Goal: Task Accomplishment & Management: Manage account settings

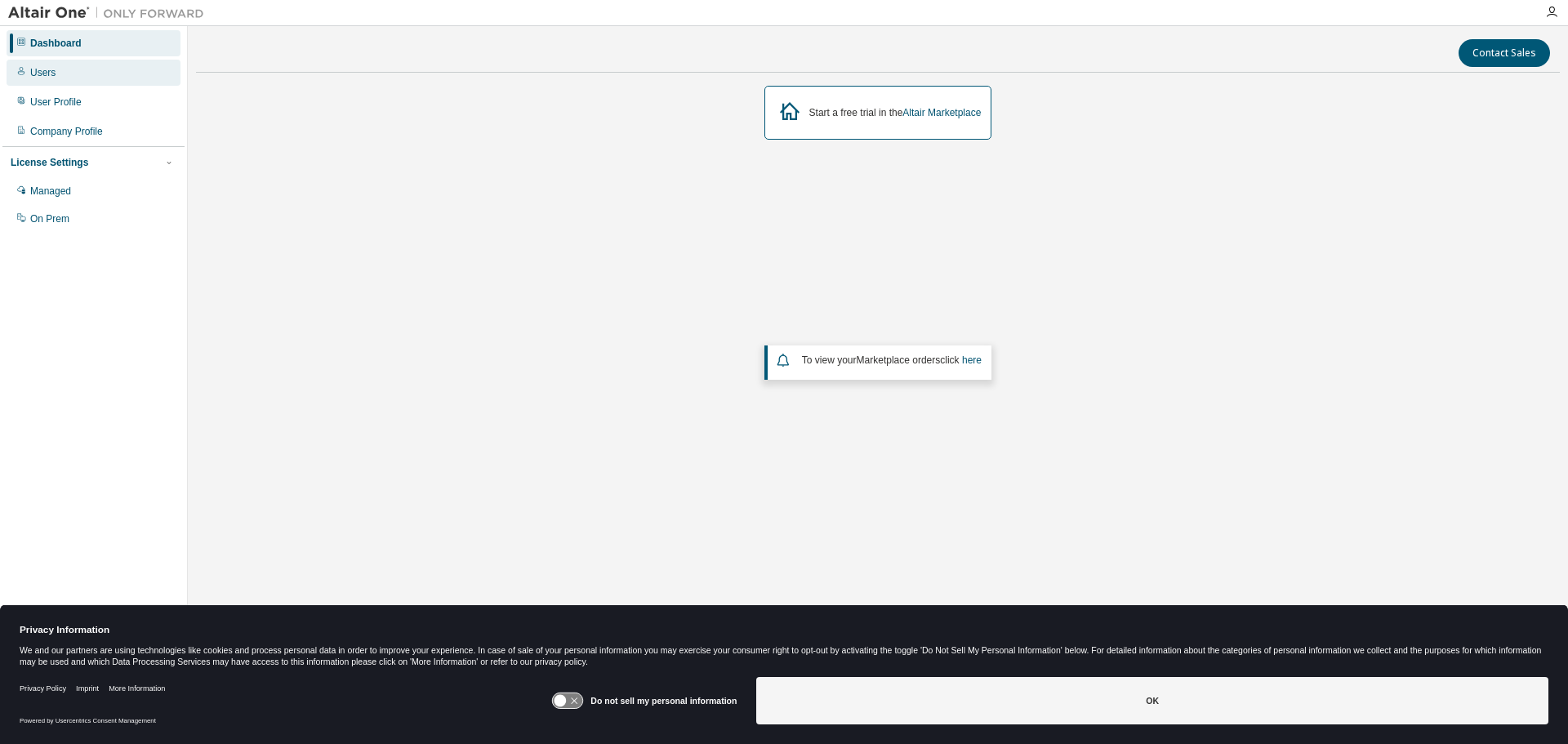
click at [41, 73] on div "Users" at bounding box center [43, 72] width 25 height 13
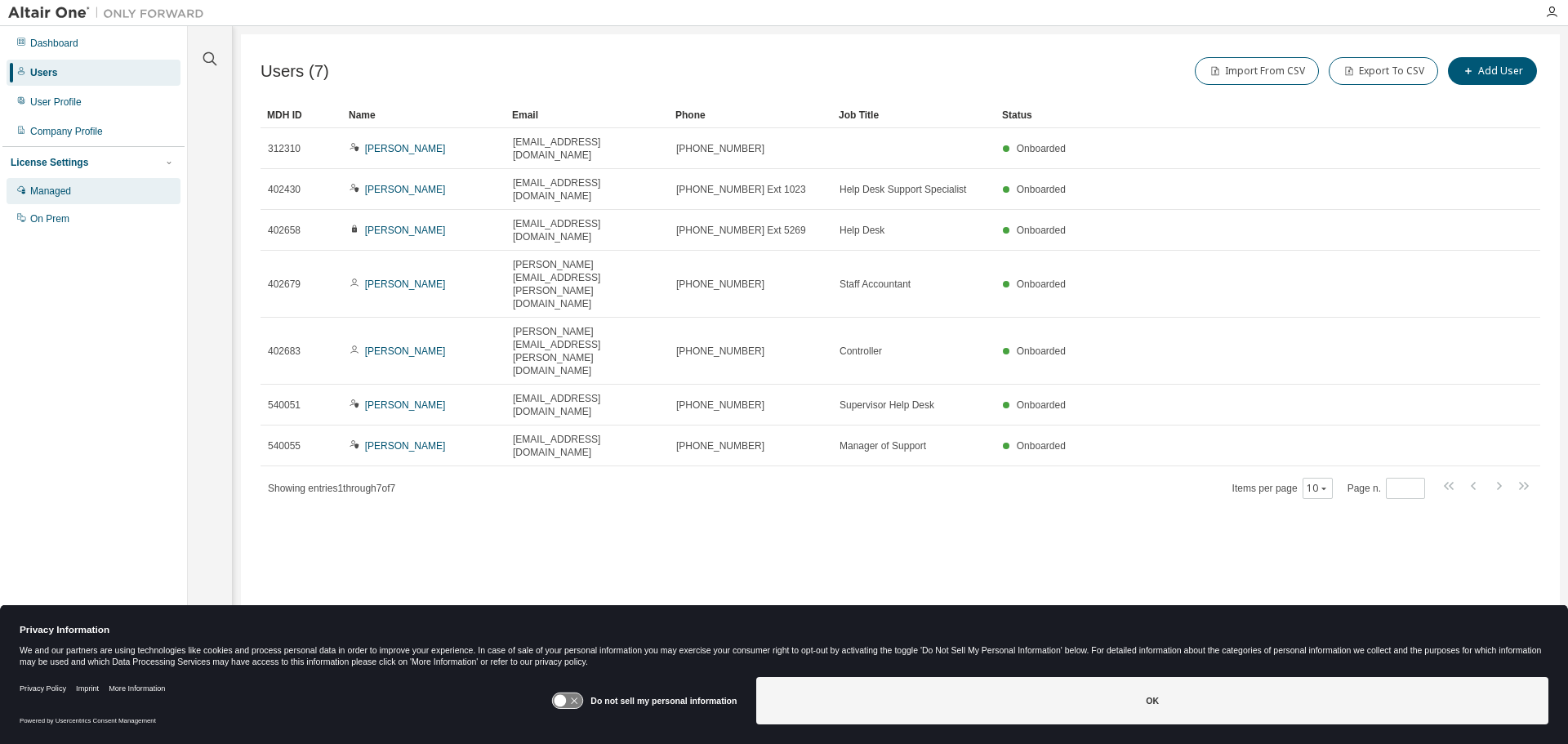
click at [45, 190] on div "Managed" at bounding box center [50, 190] width 41 height 13
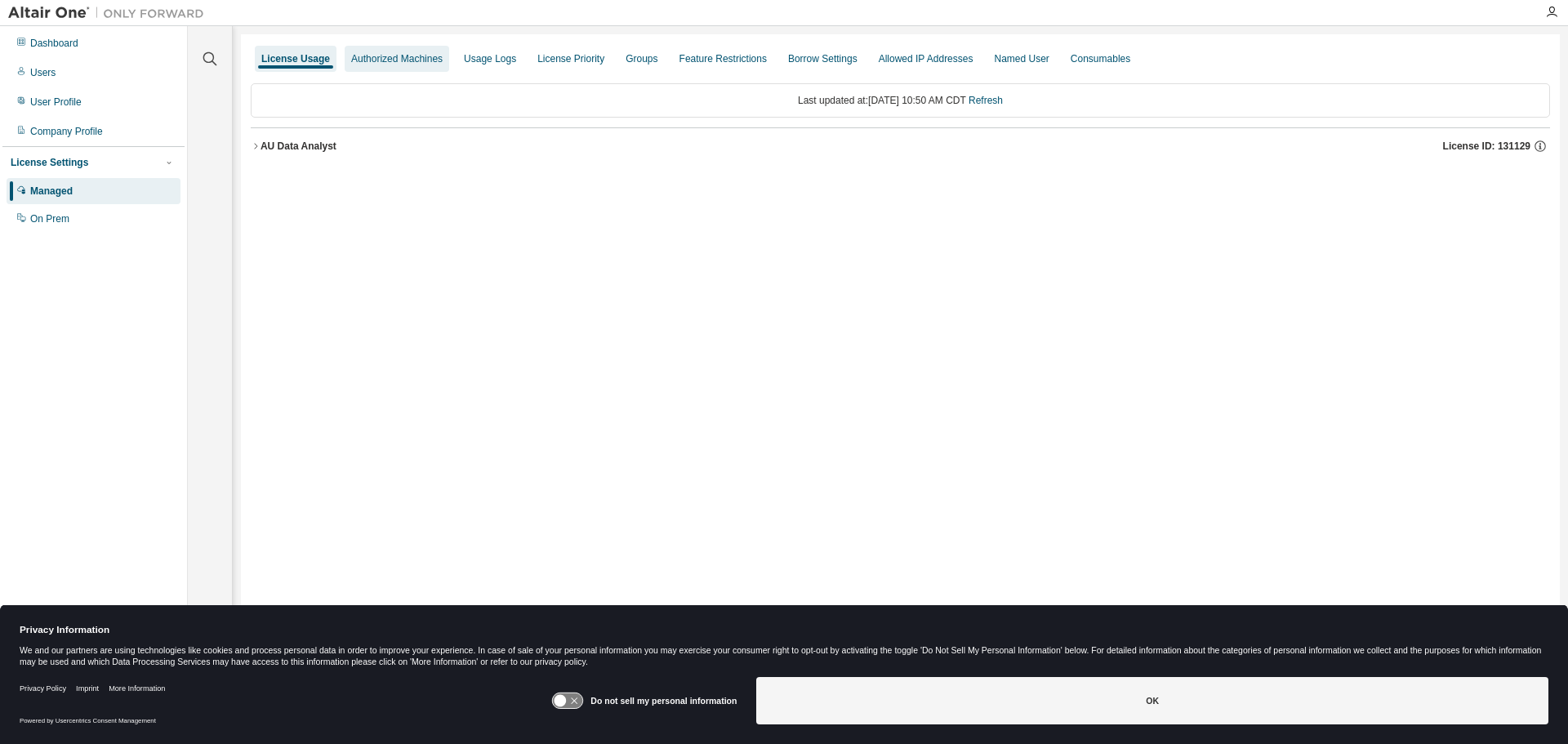
click at [362, 52] on div "Authorized Machines" at bounding box center [397, 58] width 91 height 13
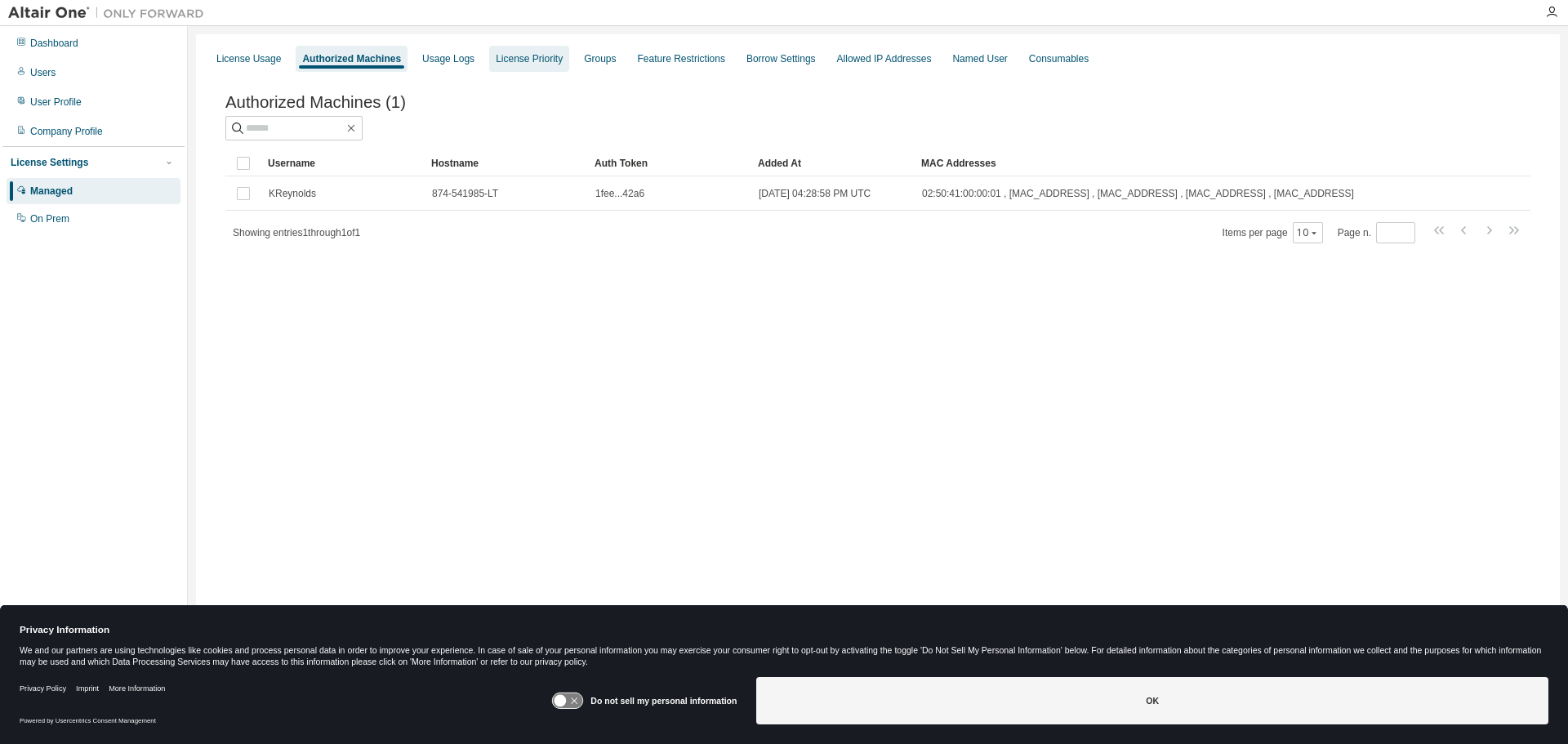
click at [511, 60] on div "License Priority" at bounding box center [528, 58] width 67 height 13
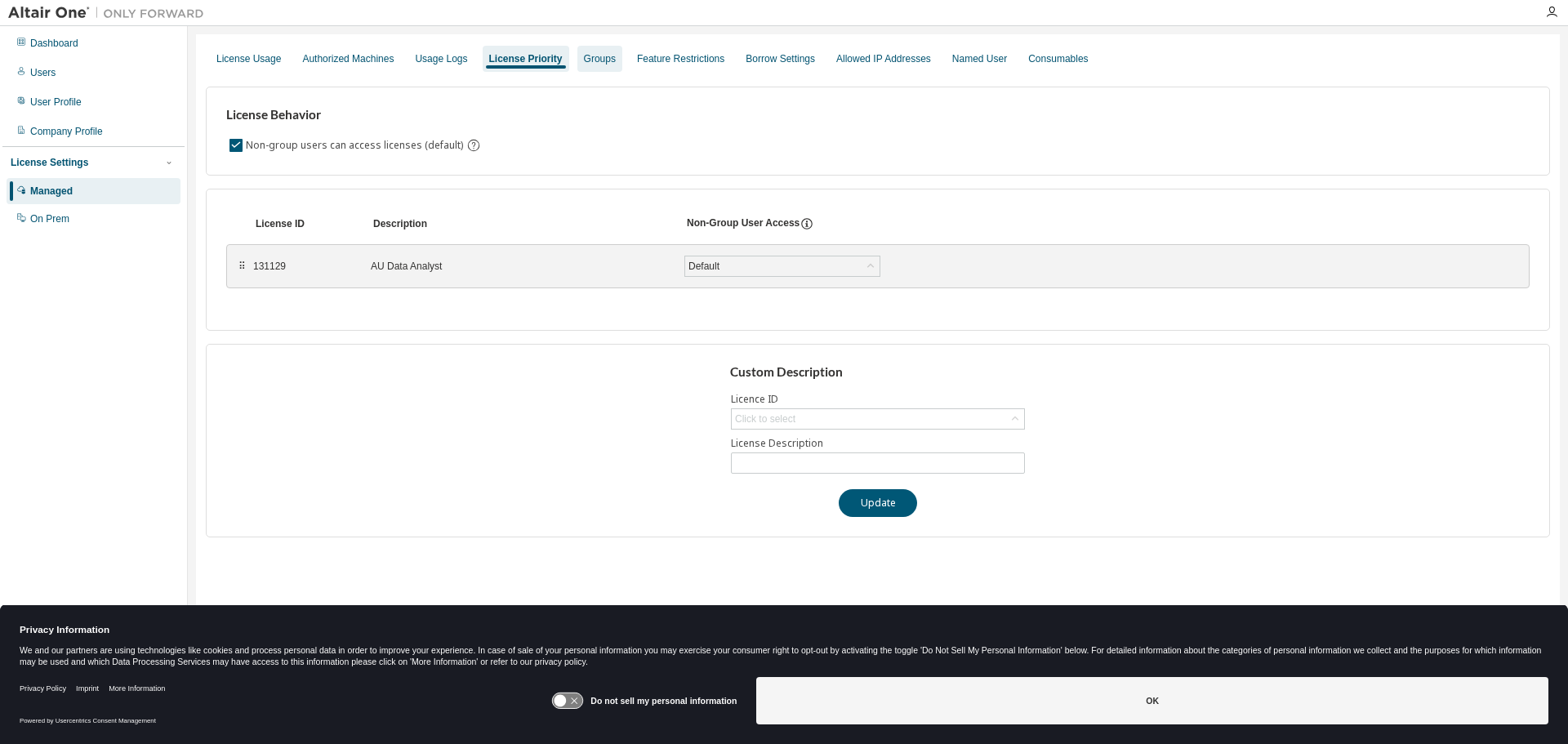
click at [597, 66] on div "Groups" at bounding box center [599, 58] width 45 height 26
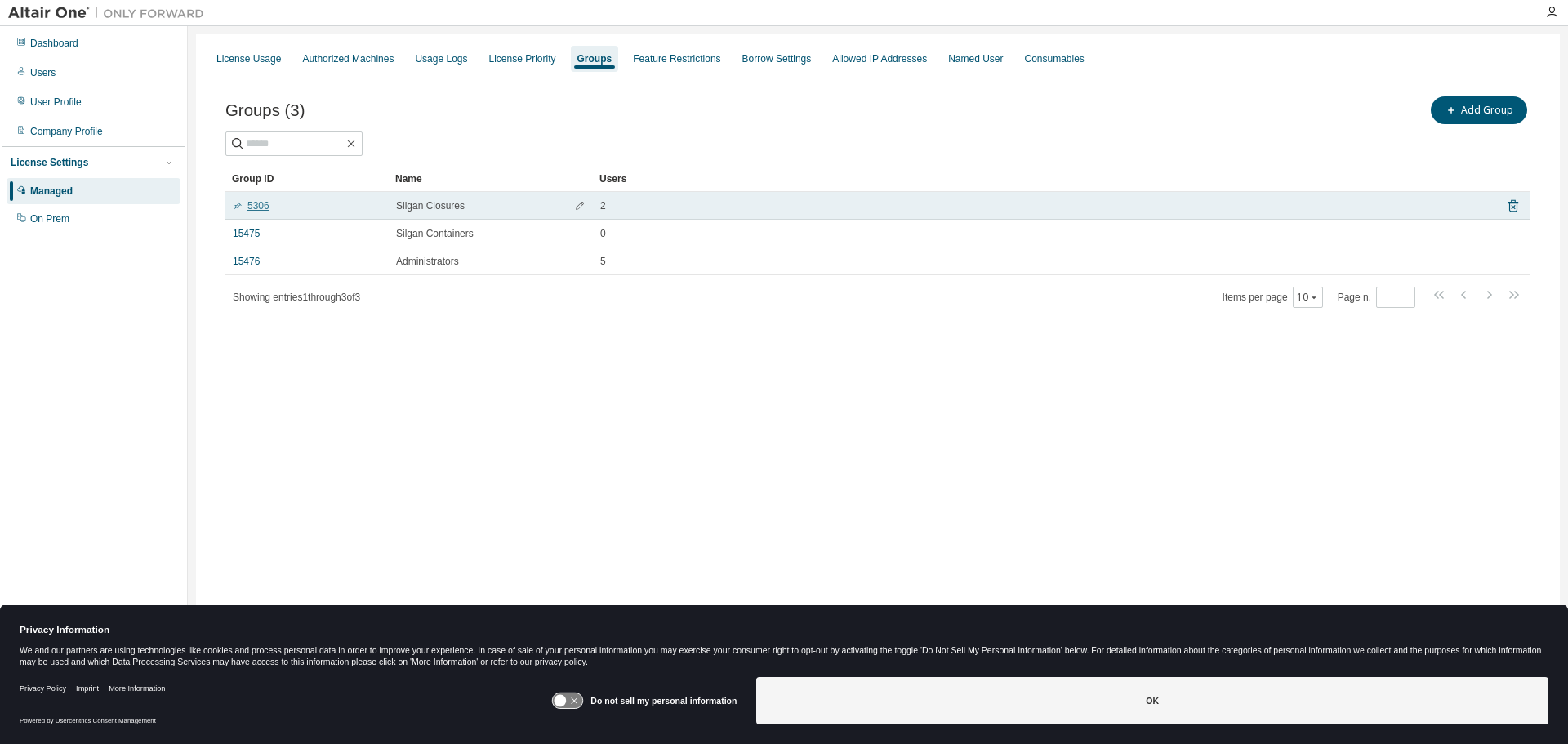
click at [267, 210] on link "5306" at bounding box center [251, 206] width 37 height 13
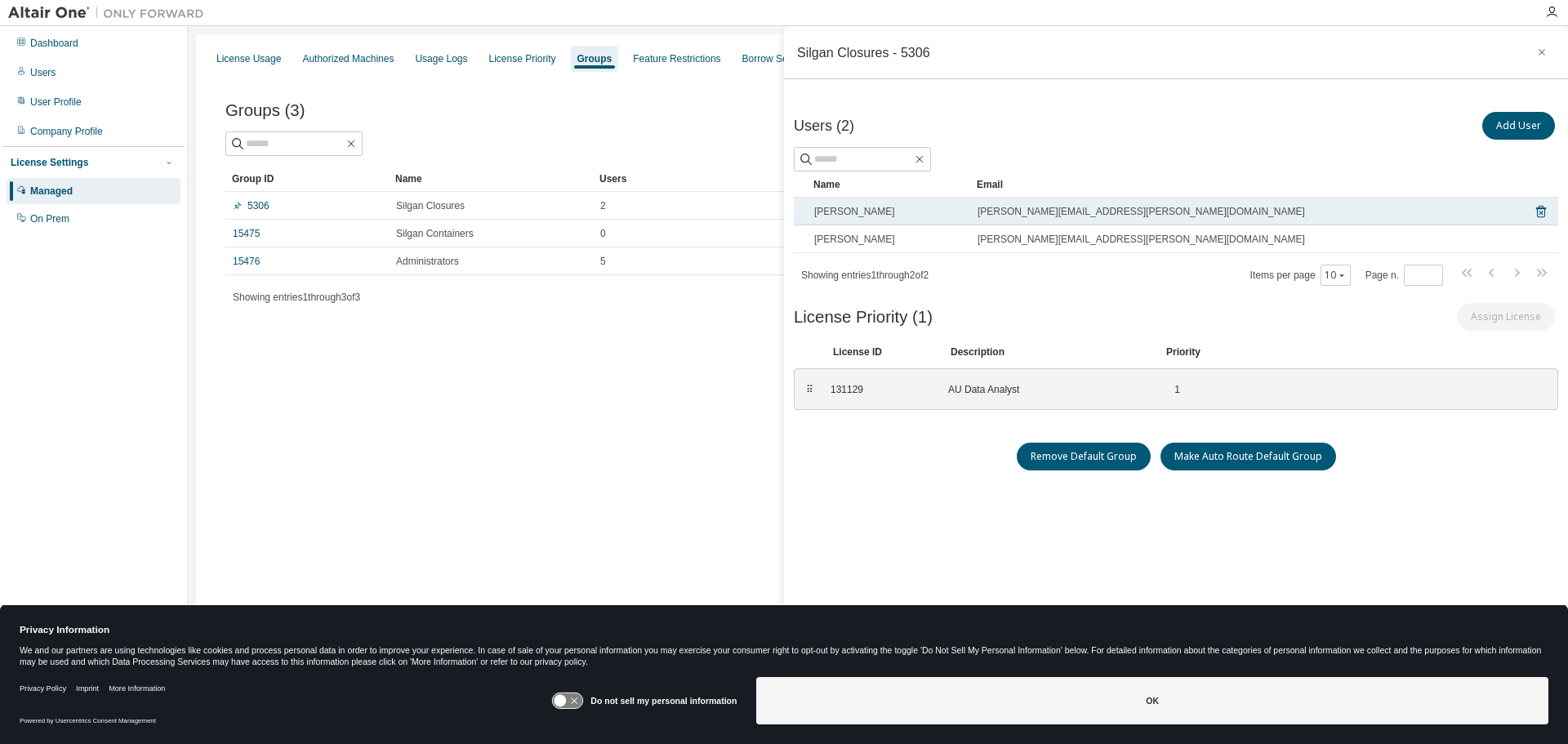
click at [866, 209] on span "[PERSON_NAME]" at bounding box center [854, 210] width 80 height 13
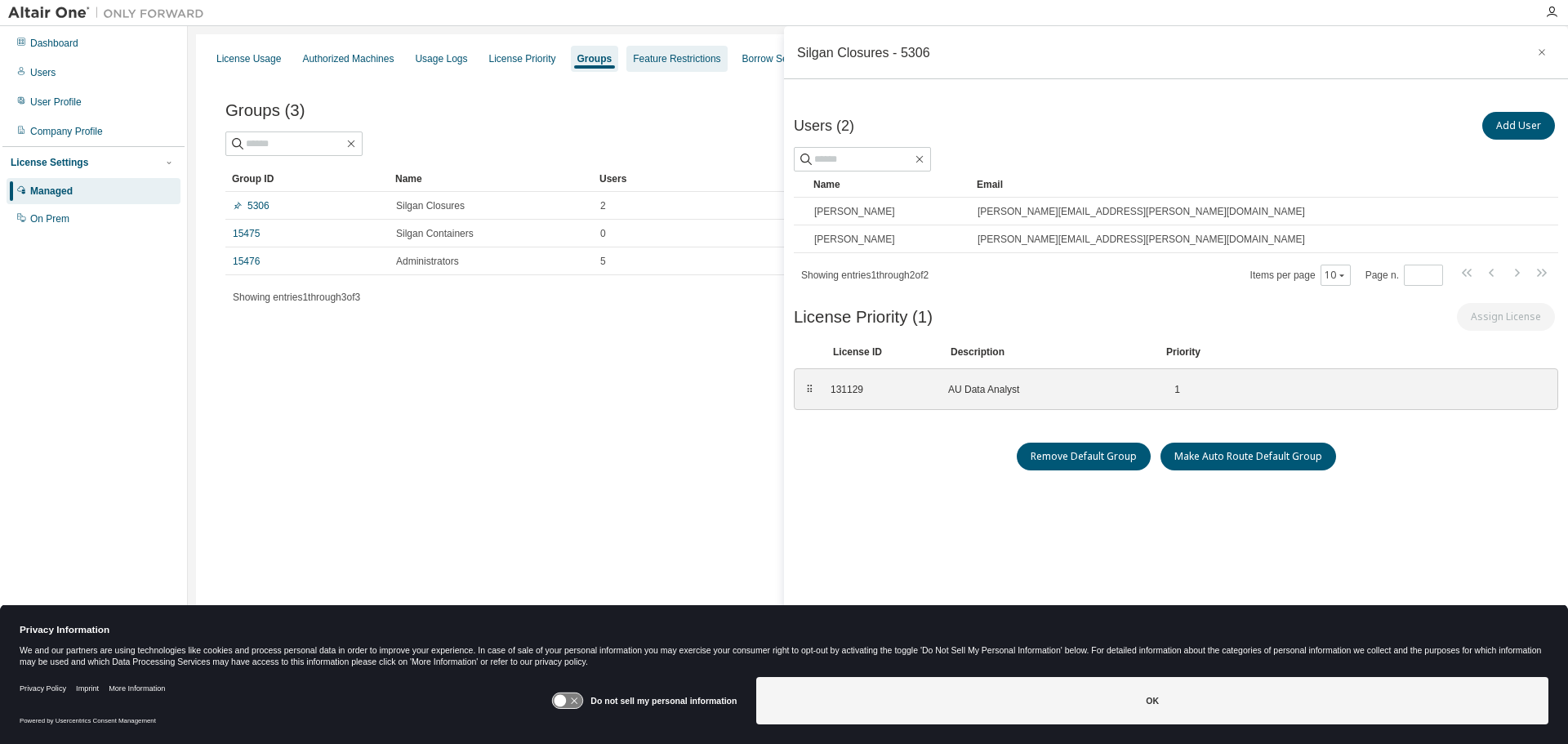
click at [646, 59] on div "Feature Restrictions" at bounding box center [677, 58] width 87 height 13
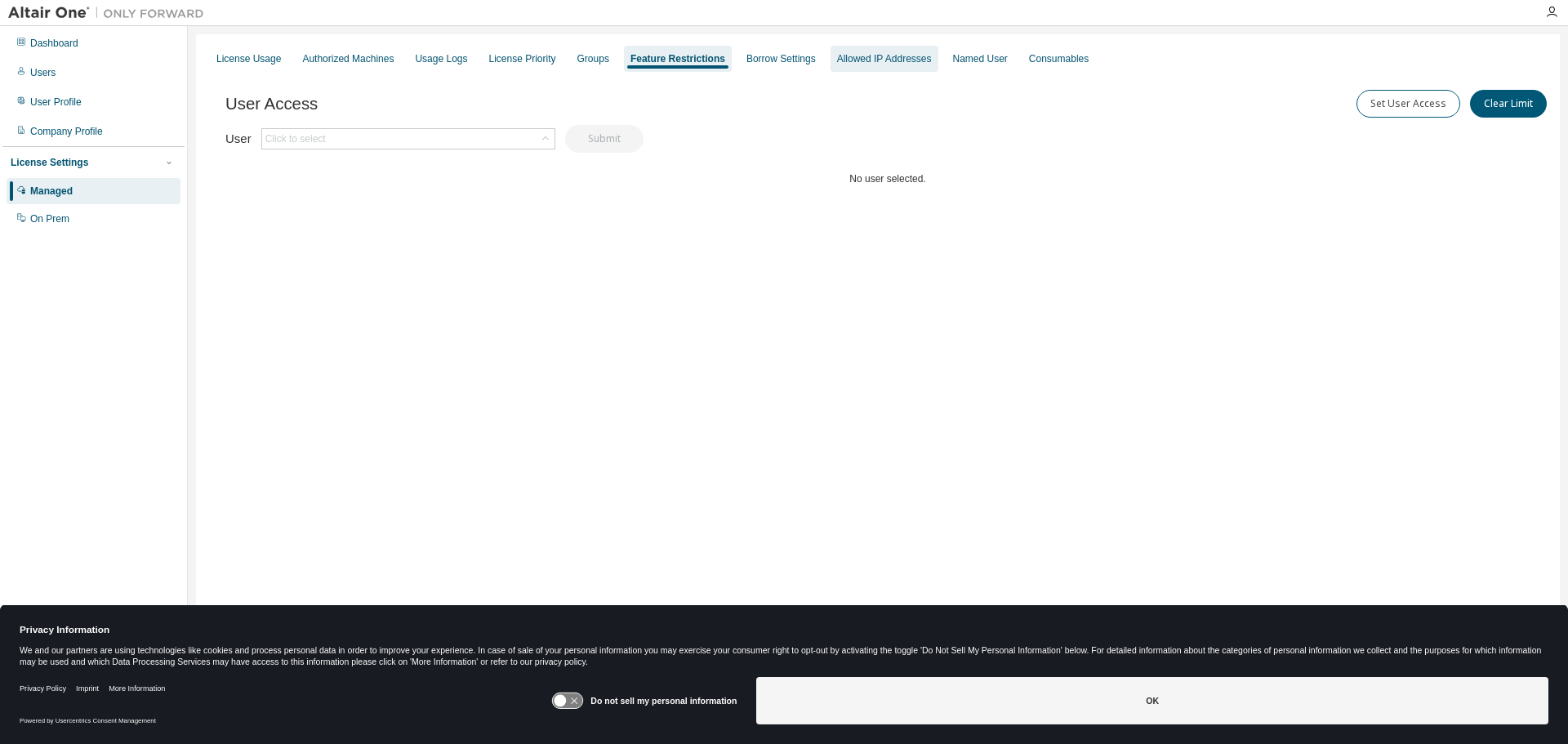
click at [856, 55] on div "Allowed IP Addresses" at bounding box center [884, 58] width 95 height 13
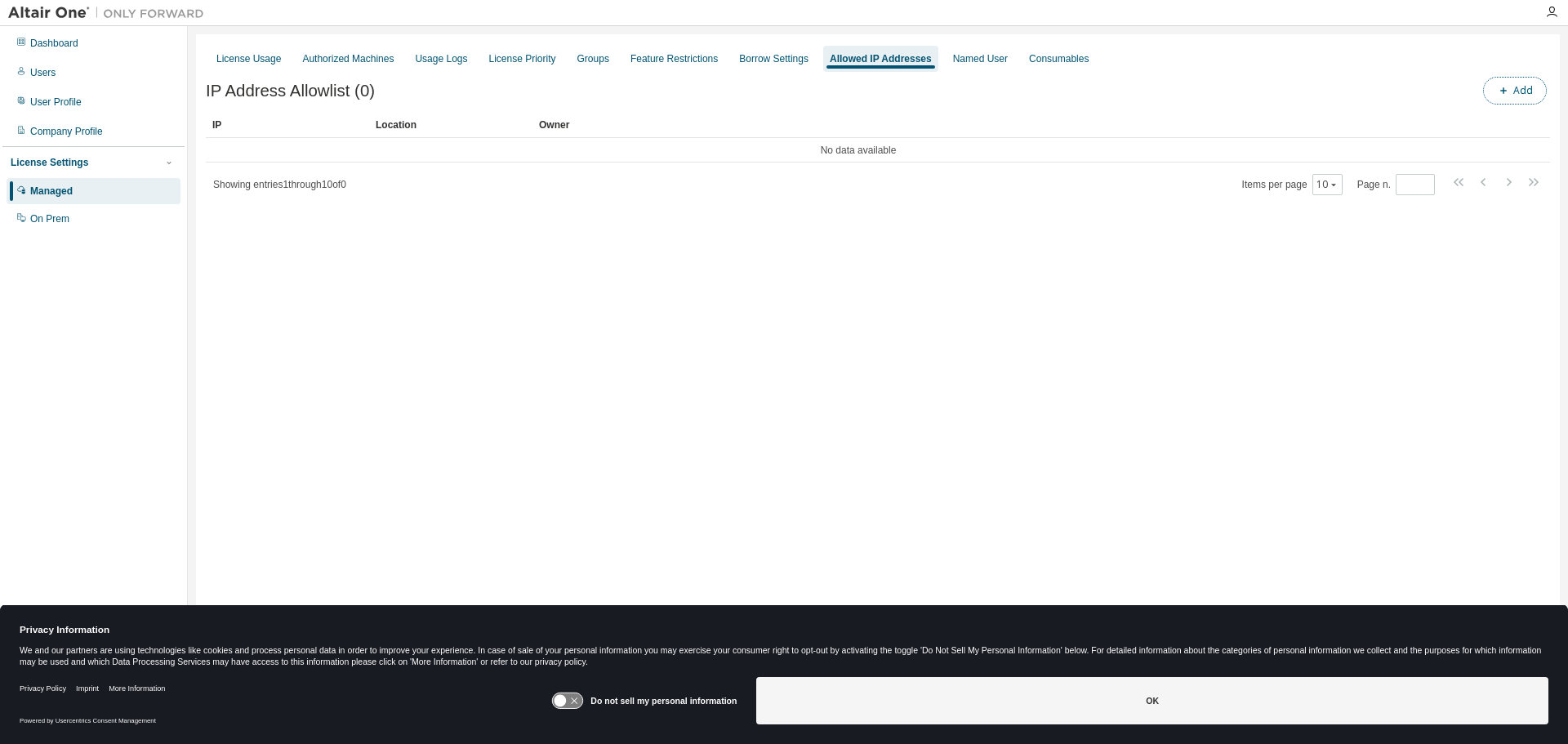
click at [1513, 81] on button "Add" at bounding box center [1515, 90] width 64 height 28
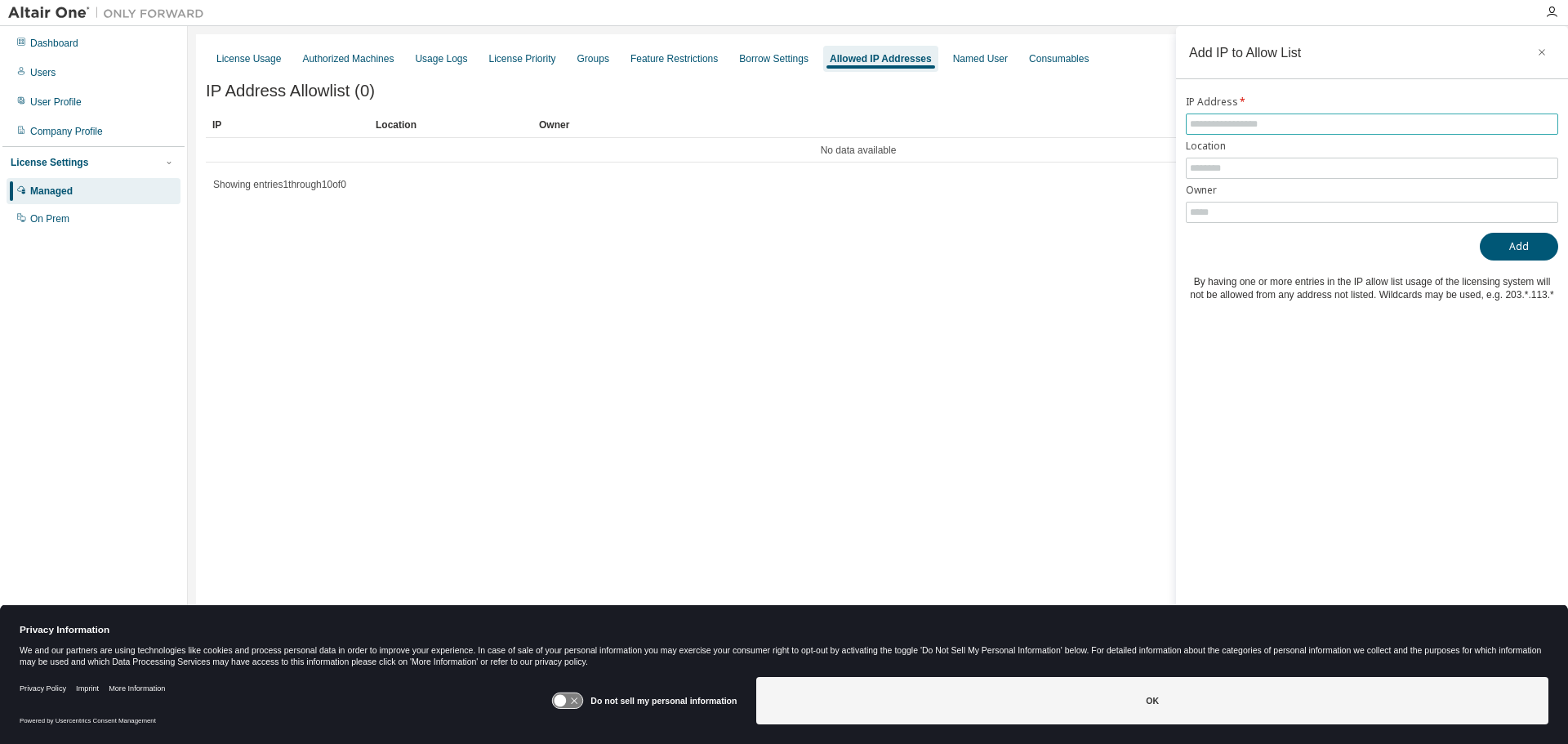
click at [1216, 122] on input "text" at bounding box center [1372, 123] width 365 height 13
type input "**********"
click at [1210, 168] on input "text" at bounding box center [1372, 168] width 365 height 13
type input "**********"
click at [1233, 210] on input "text" at bounding box center [1372, 211] width 365 height 13
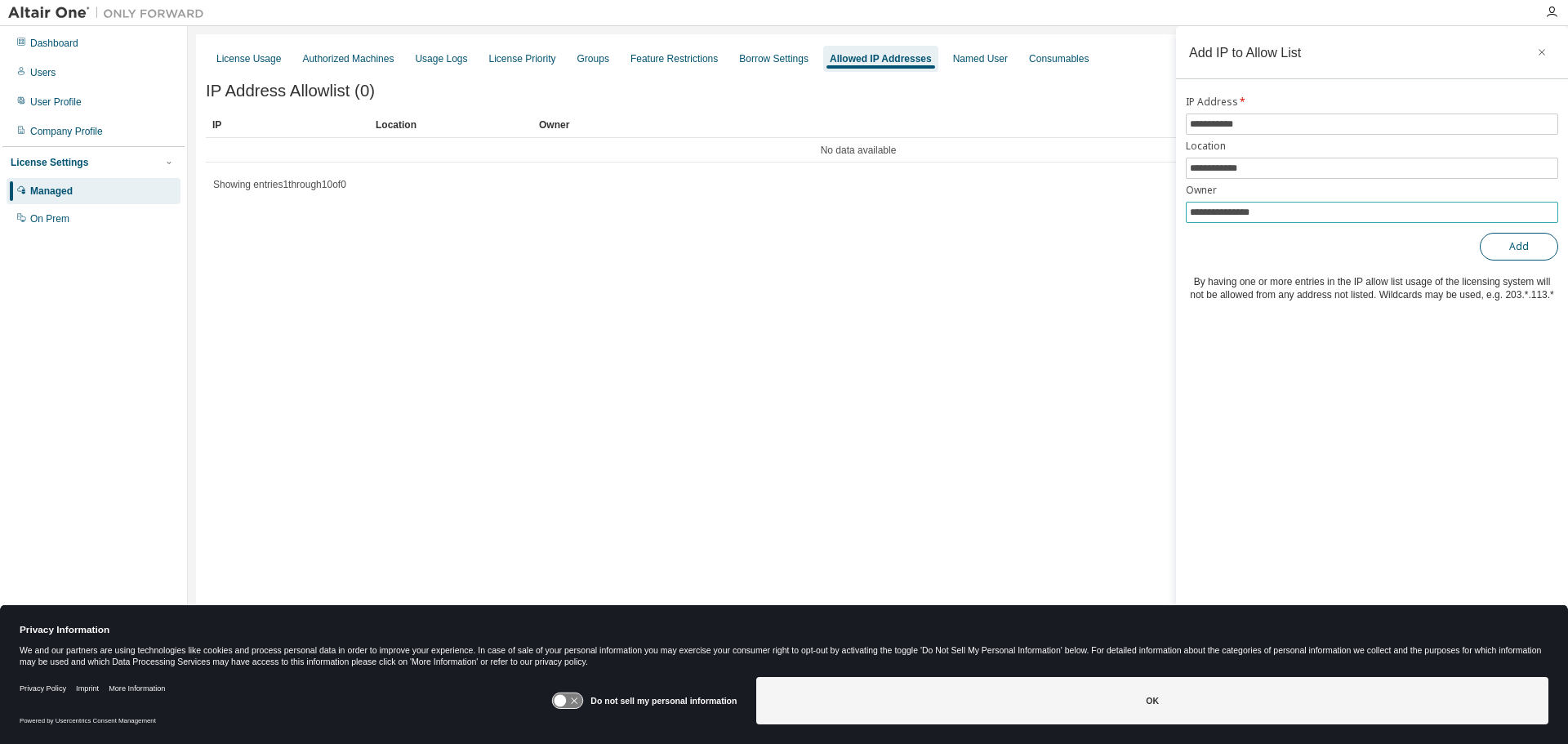
type input "**********"
click at [1509, 246] on button "Add" at bounding box center [1519, 246] width 79 height 28
click at [1522, 251] on button "Add" at bounding box center [1519, 246] width 79 height 28
click at [1507, 241] on button "Add" at bounding box center [1519, 246] width 79 height 28
click at [976, 394] on div "License Usage Authorized Machines Usage Logs License Priority Groups Feature Re…" at bounding box center [878, 361] width 1364 height 655
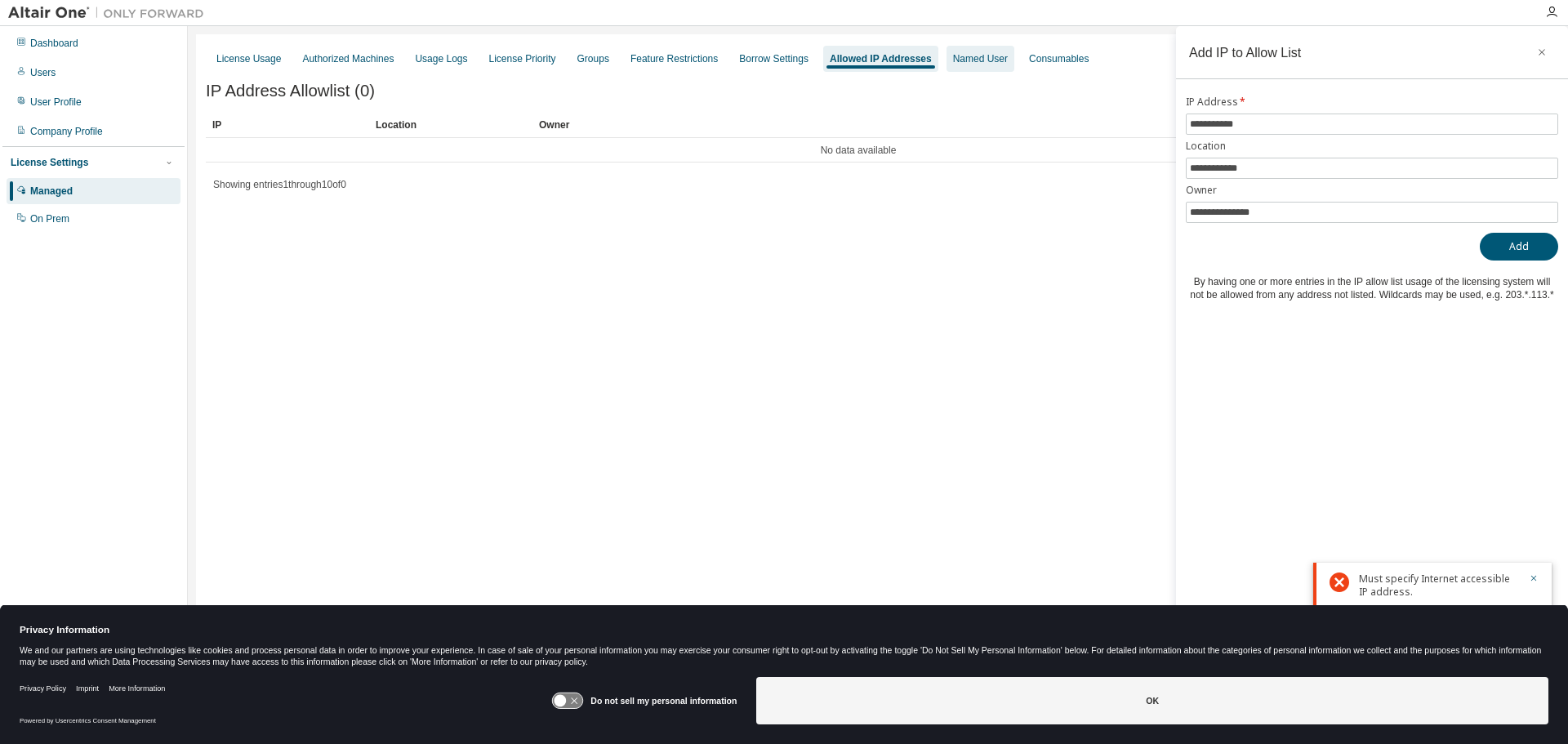
click at [953, 59] on div "Named User" at bounding box center [980, 58] width 54 height 13
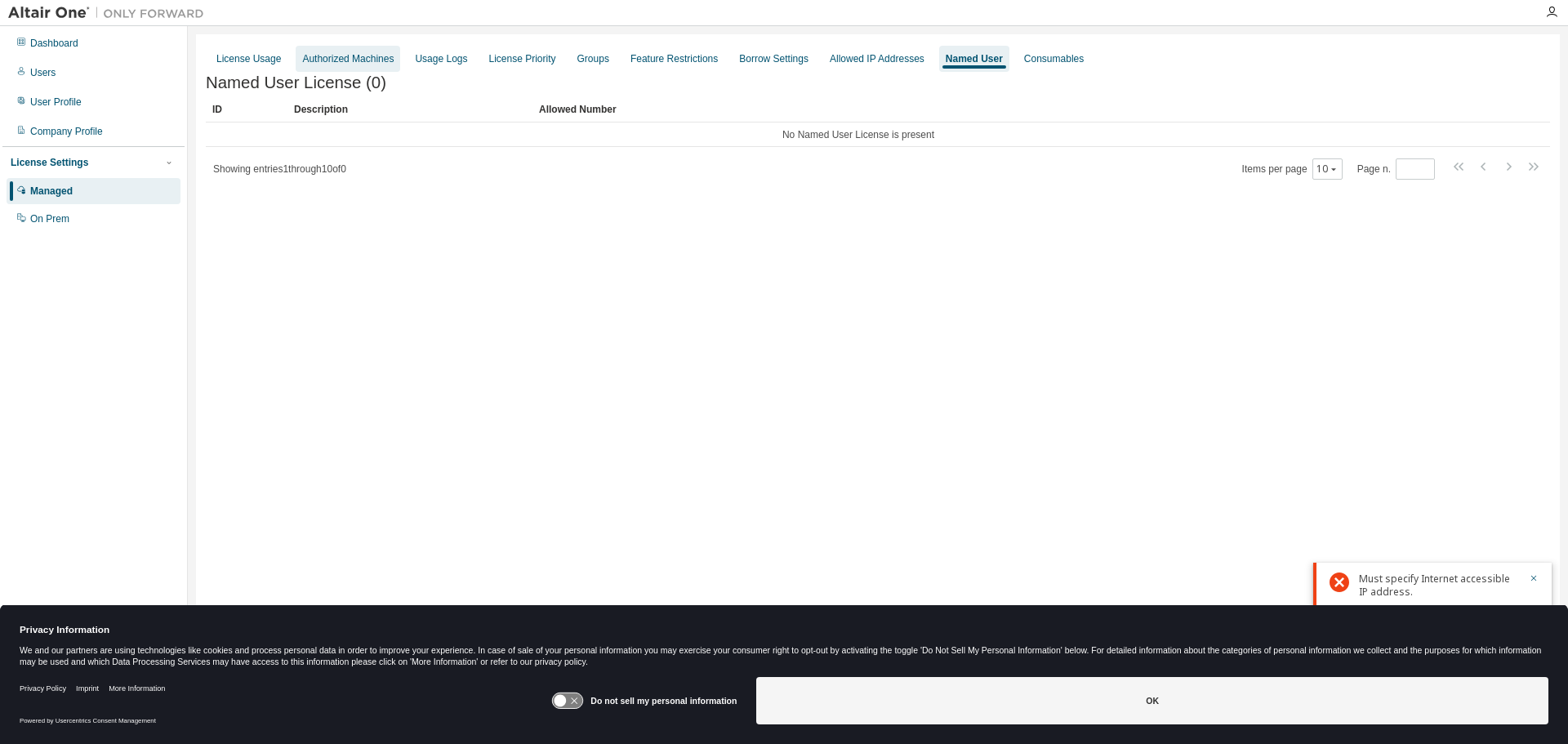
click at [322, 50] on div "Authorized Machines" at bounding box center [348, 58] width 105 height 26
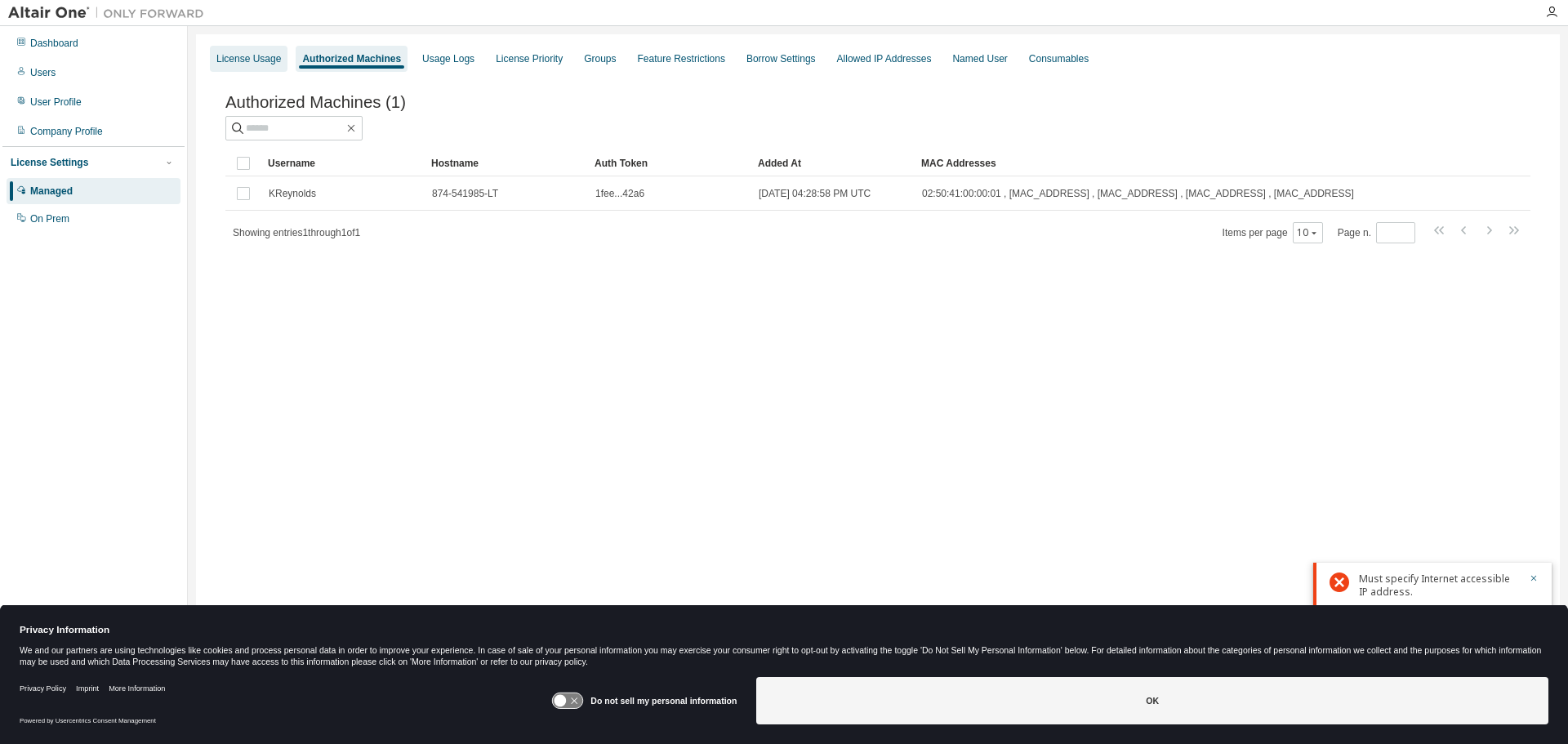
click at [237, 62] on div "License Usage" at bounding box center [248, 58] width 65 height 13
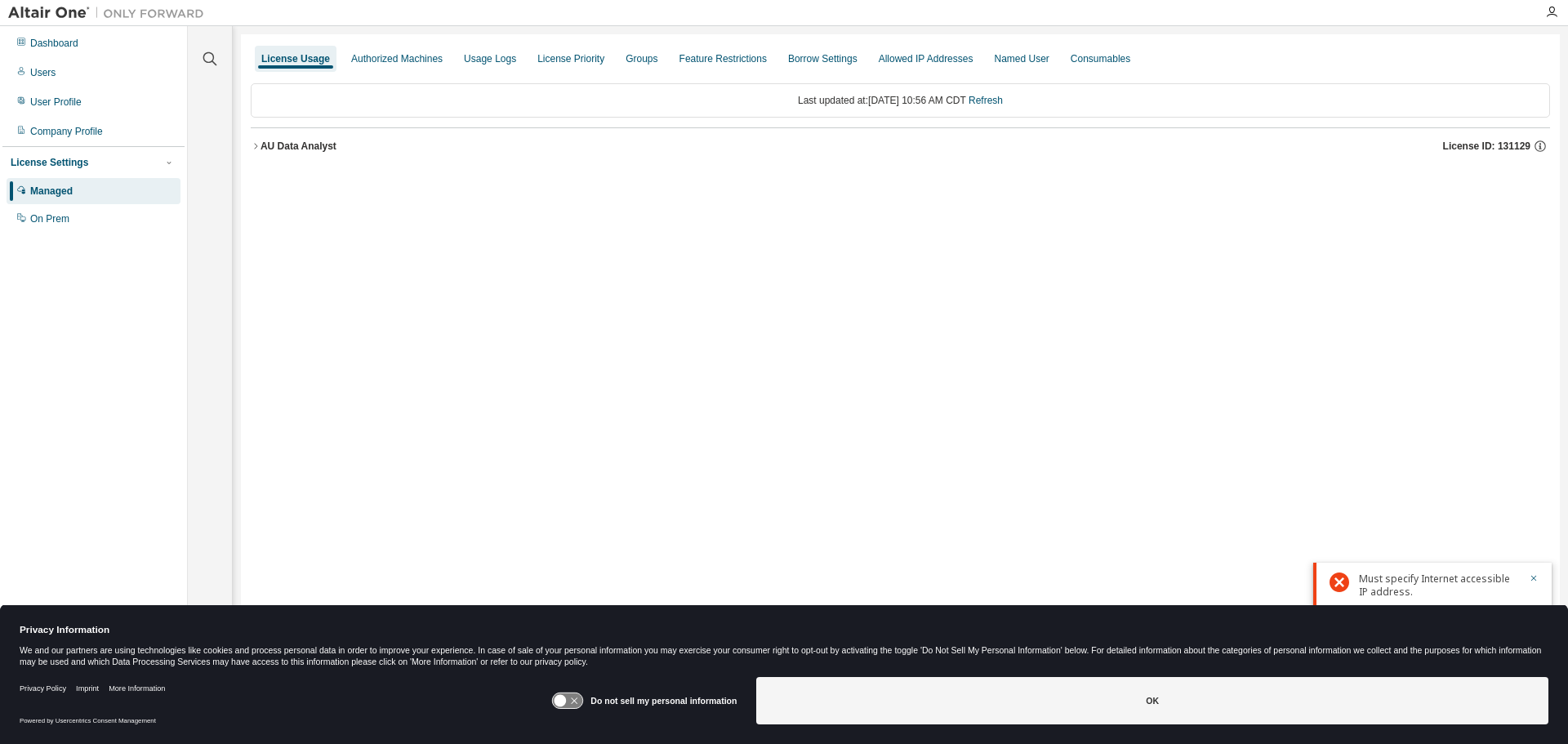
click at [253, 145] on icon "button" at bounding box center [256, 146] width 10 height 10
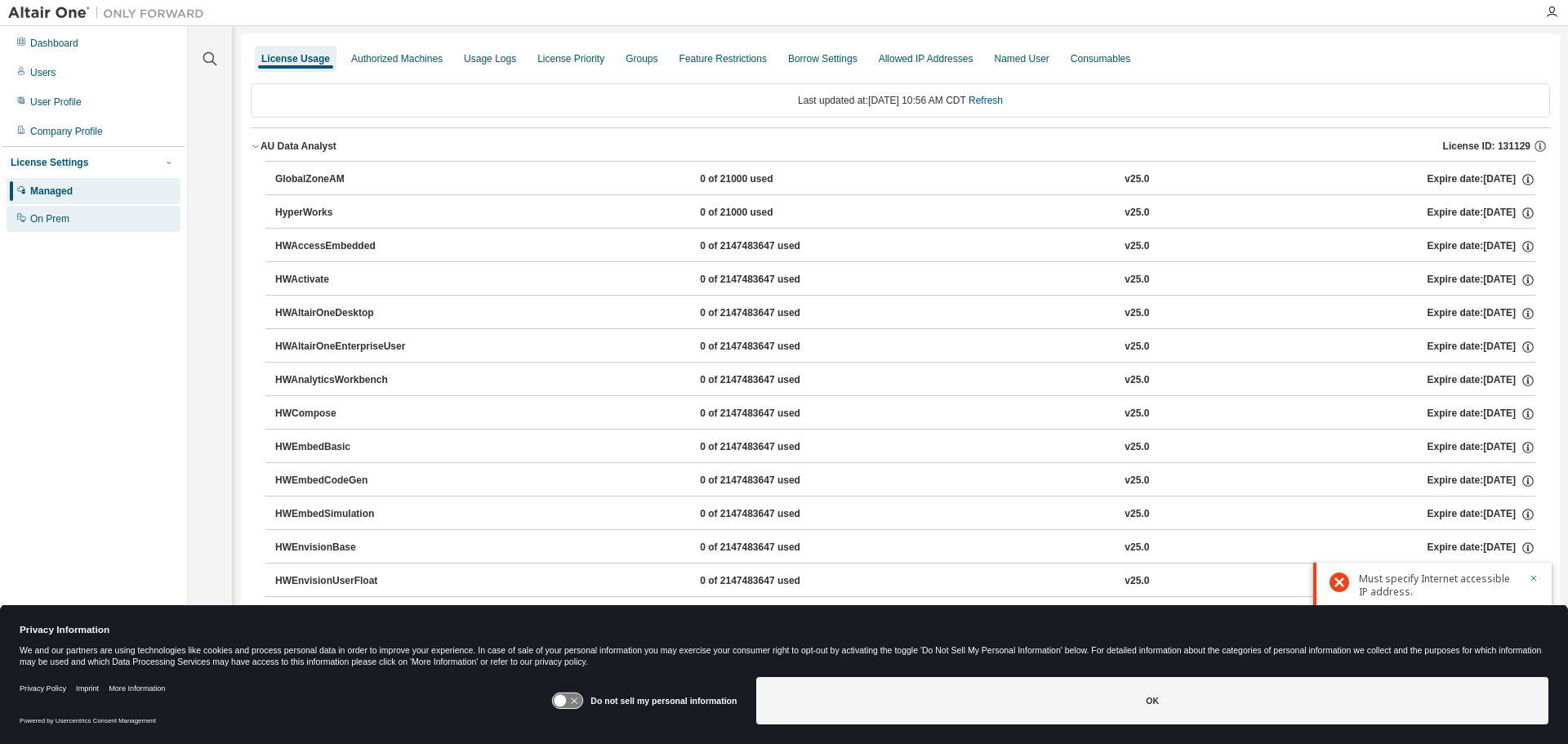
click at [45, 214] on div "On Prem" at bounding box center [49, 218] width 39 height 13
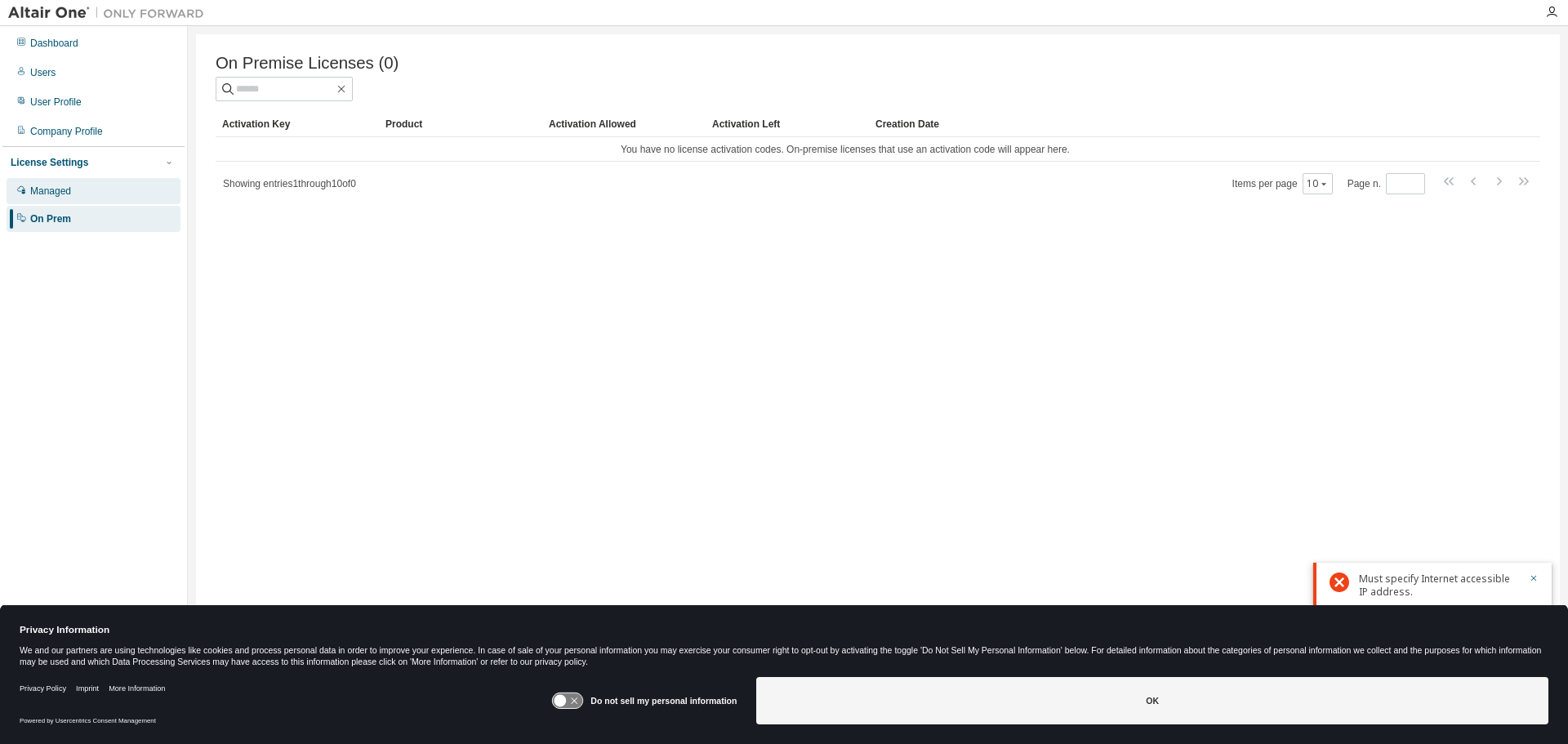
click at [44, 190] on div "Managed" at bounding box center [50, 190] width 41 height 13
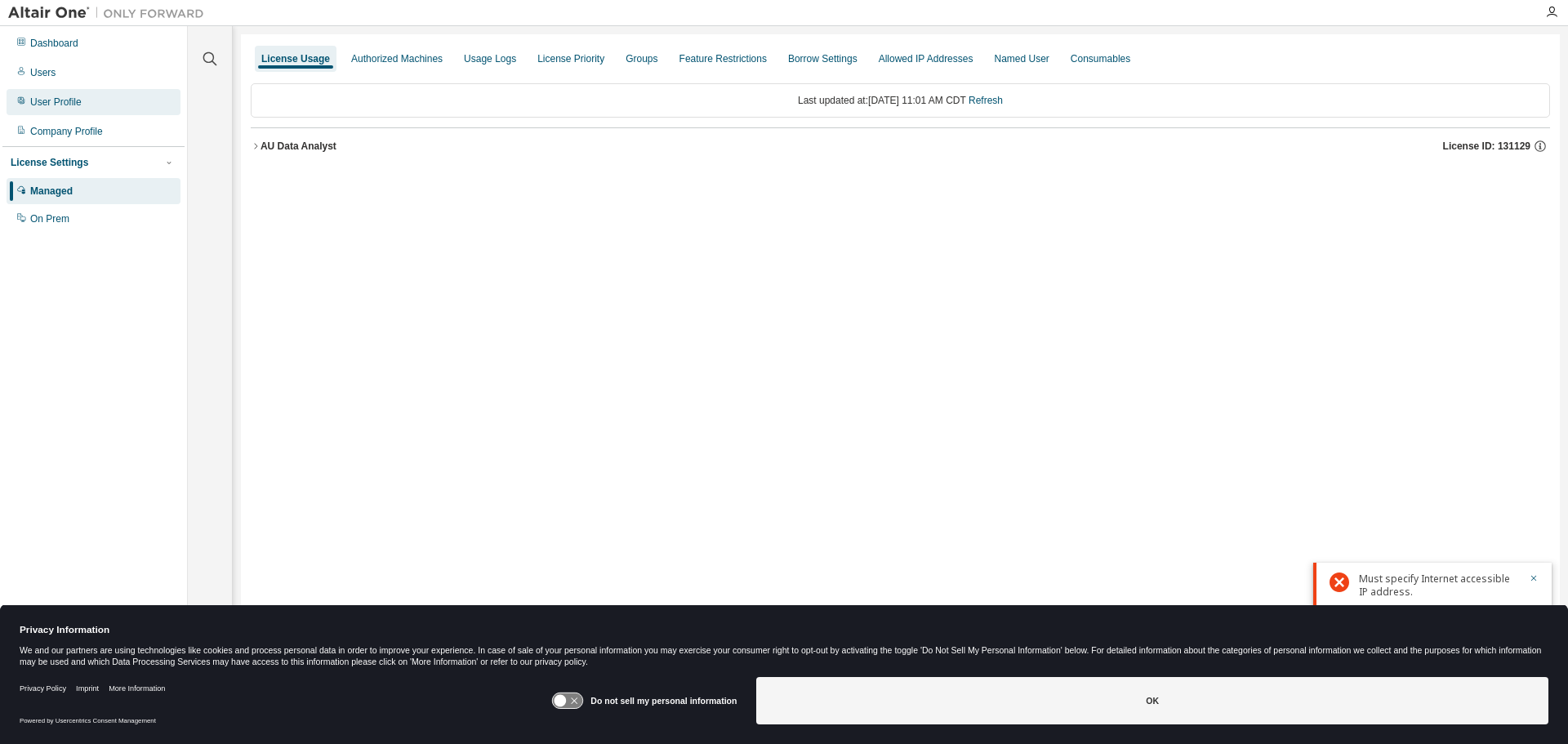
click at [48, 101] on div "User Profile" at bounding box center [55, 102] width 51 height 13
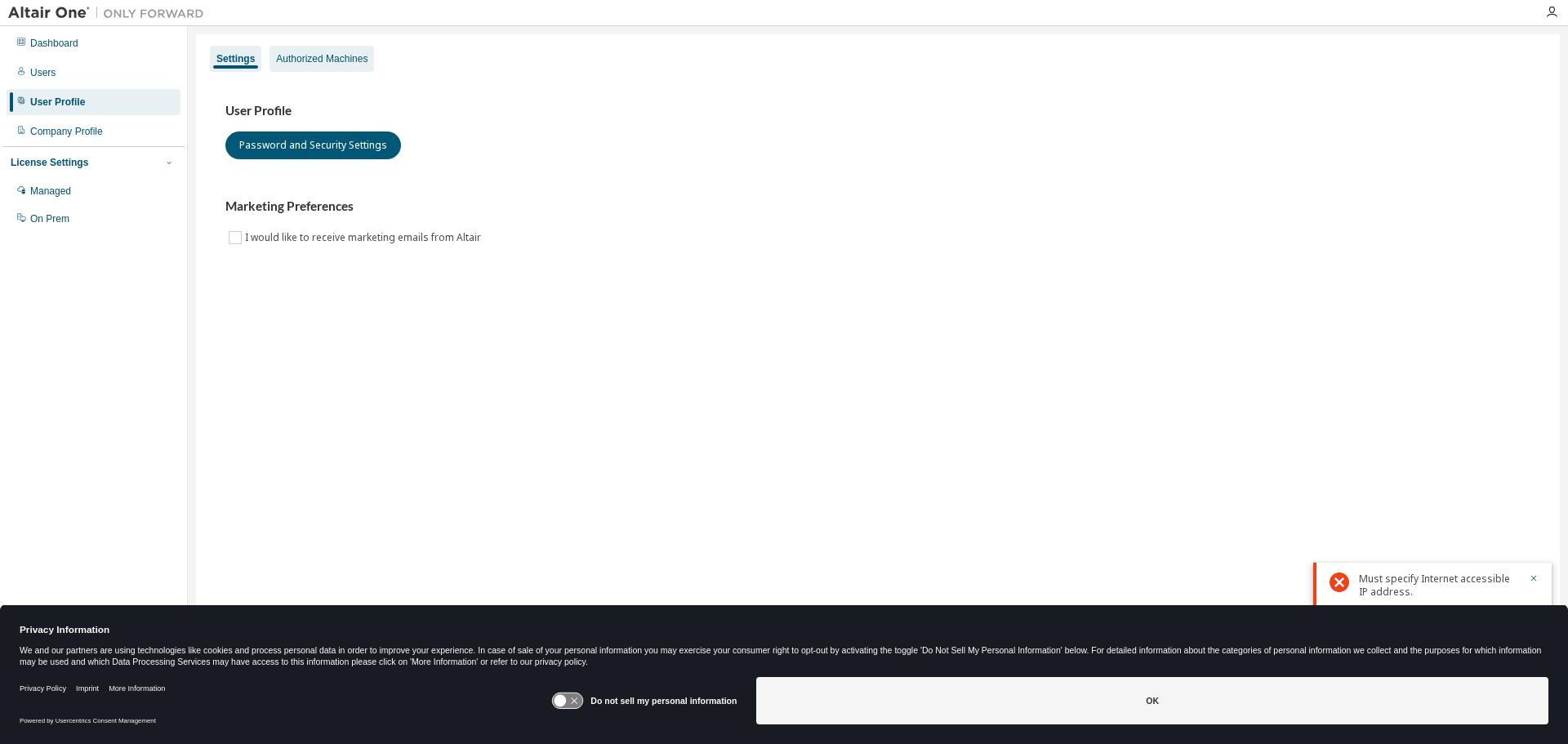
click at [333, 52] on div "Authorized Machines" at bounding box center [322, 58] width 91 height 13
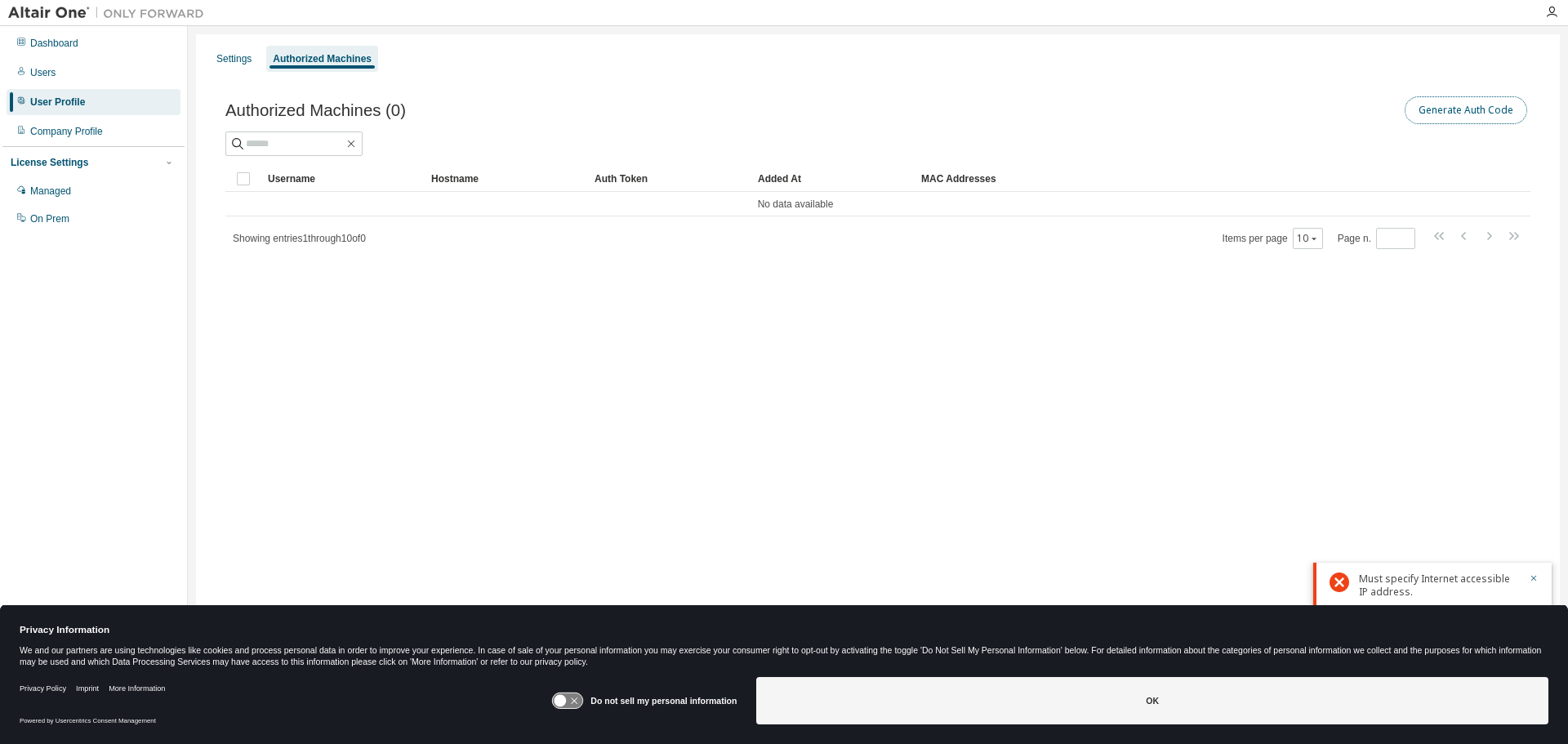
click at [1441, 110] on button "Generate Auth Code" at bounding box center [1466, 110] width 122 height 28
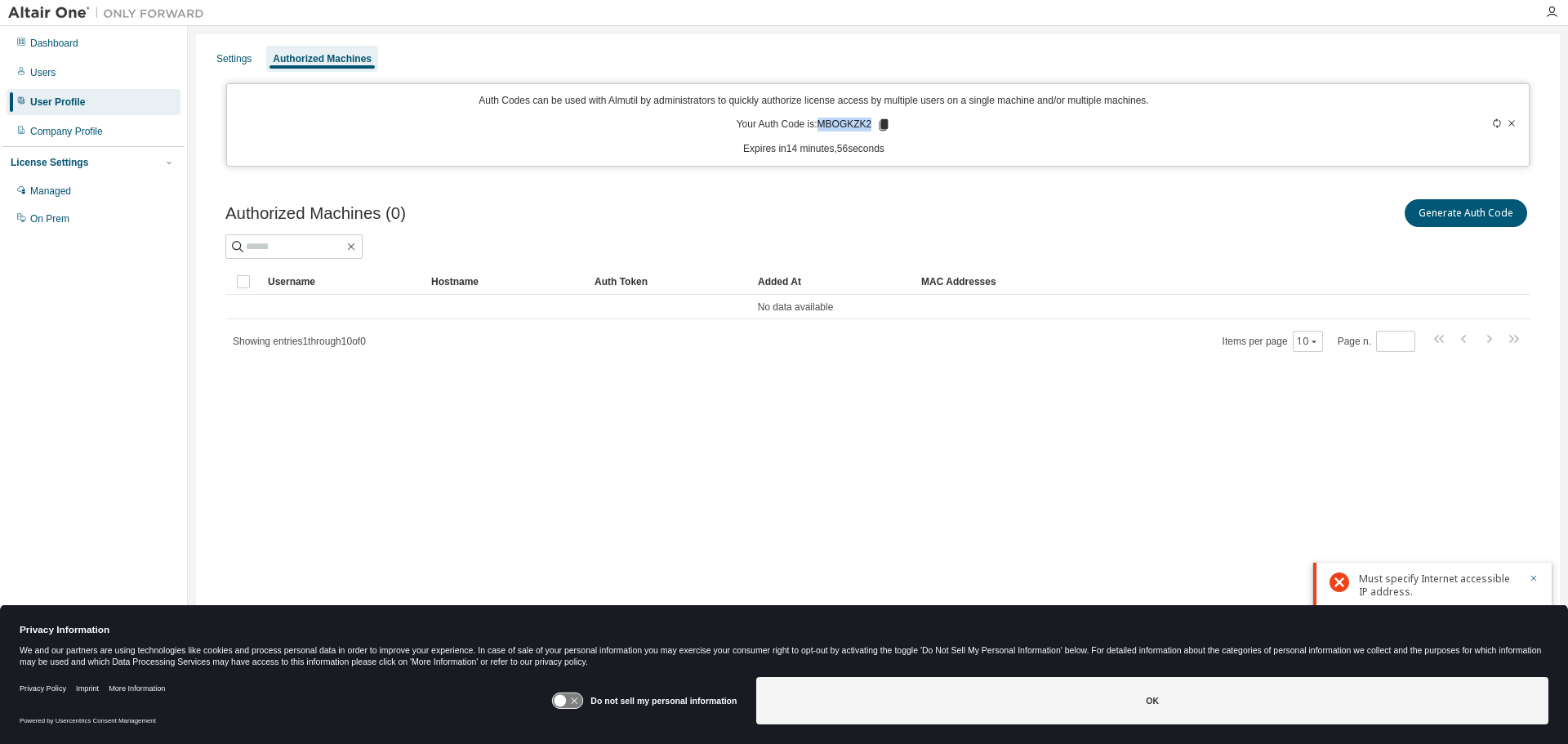
drag, startPoint x: 820, startPoint y: 124, endPoint x: 870, endPoint y: 123, distance: 50.0
click at [870, 123] on p "Your Auth Code is: MBOGKZK2" at bounding box center [815, 124] width 155 height 15
copy p "MBOGKZK2"
click at [611, 523] on div "Settings Authorized Machines Auth Codes can be used with Almutil by administrat…" at bounding box center [878, 361] width 1364 height 655
